Goal: Task Accomplishment & Management: Manage account settings

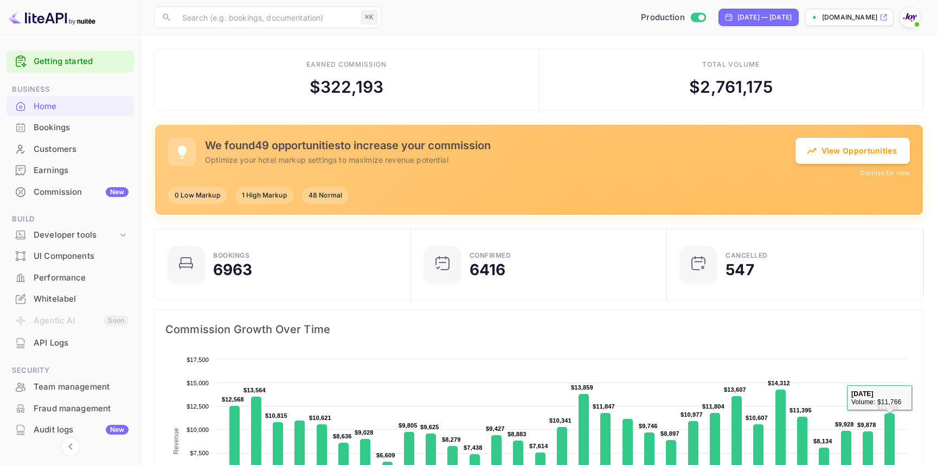
scroll to position [176, 250]
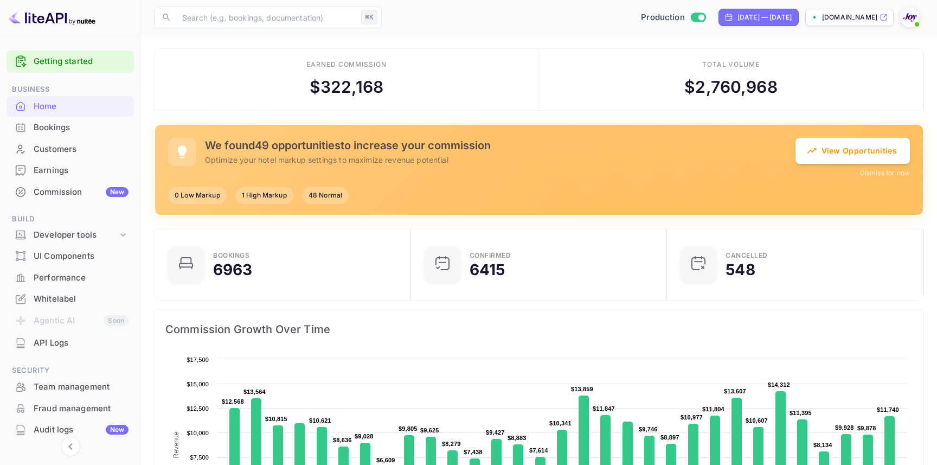
click at [508, 14] on div "Production [DATE] — [DATE] [DOMAIN_NAME]" at bounding box center [655, 18] width 538 height 20
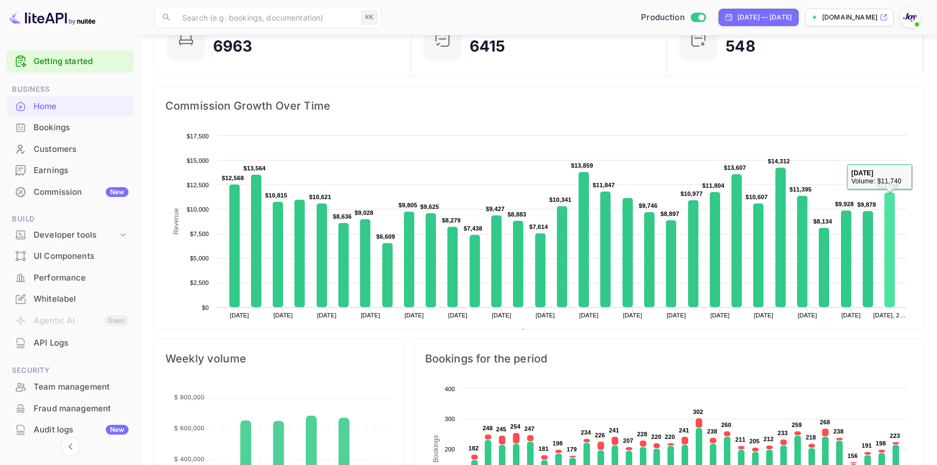
scroll to position [224, 0]
